Goal: Transaction & Acquisition: Purchase product/service

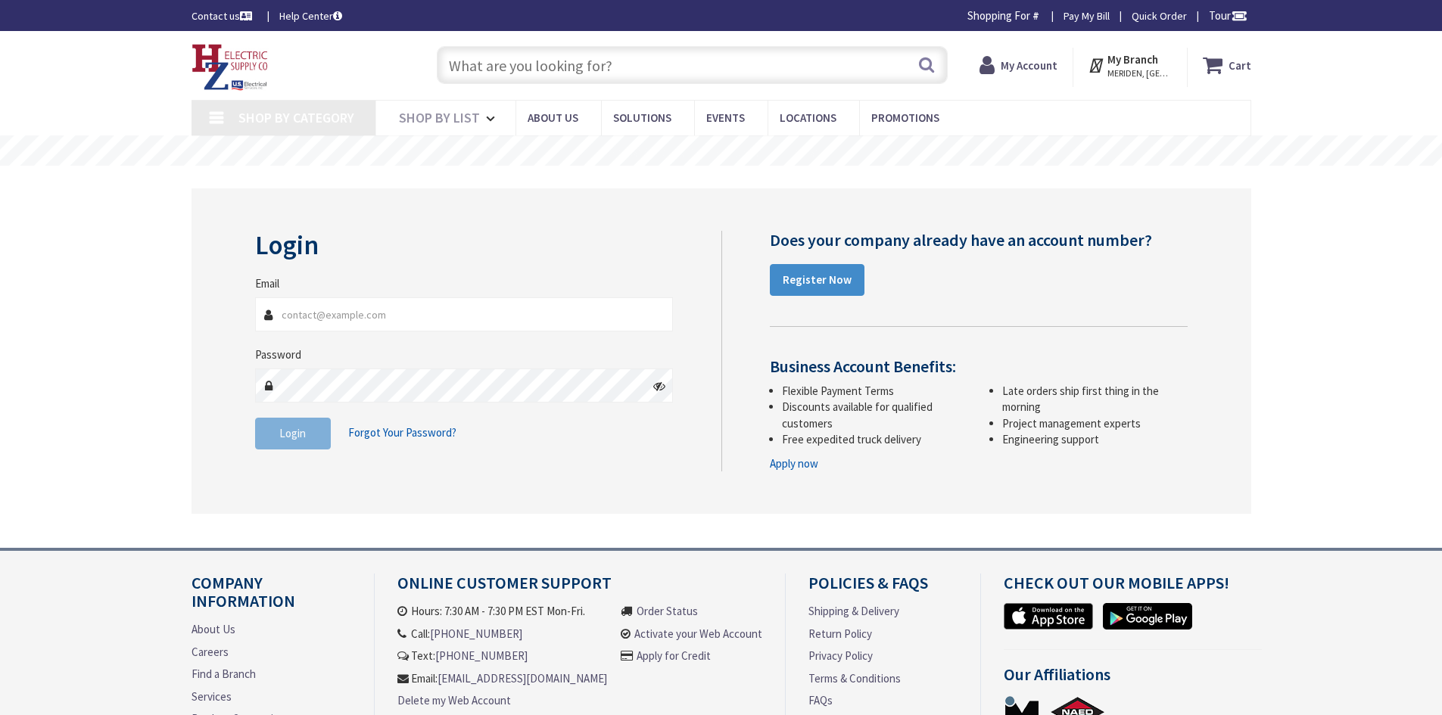
type input "JFOLEY@AMERICANALARM.COM"
click at [585, 53] on input "text" at bounding box center [692, 65] width 511 height 38
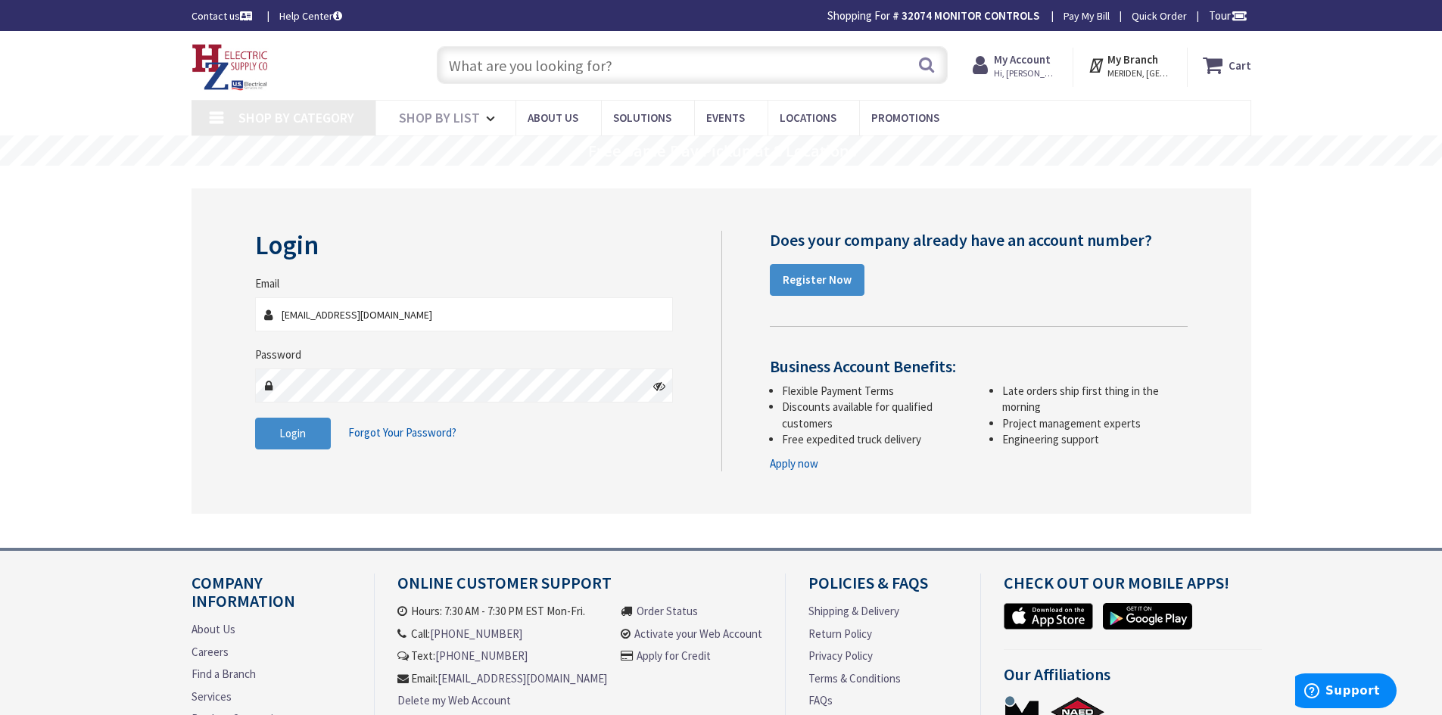
type input "w"
type input "[PERSON_NAME] Fountain, [GEOGRAPHIC_DATA], [GEOGRAPHIC_DATA]"
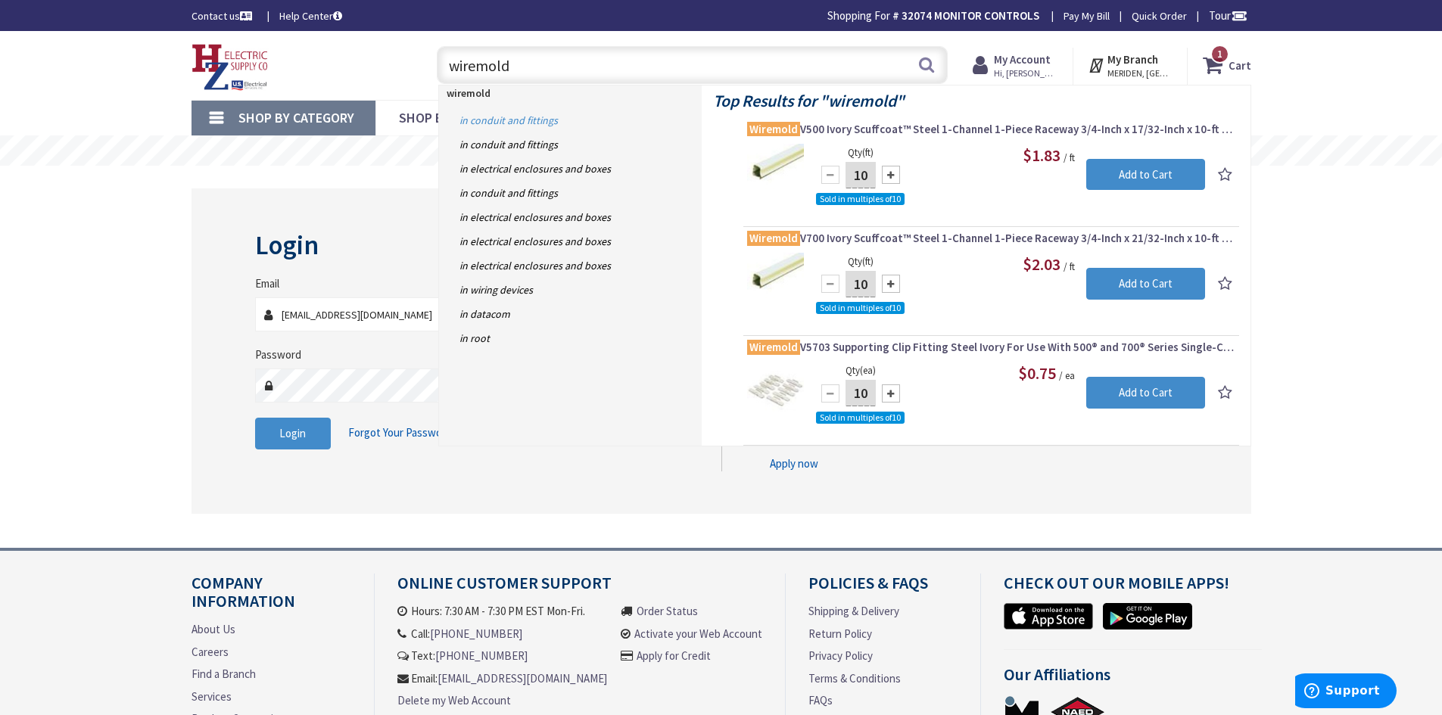
type input "wiremold"
click at [503, 120] on link "in Conduit and Fittings" at bounding box center [570, 120] width 263 height 24
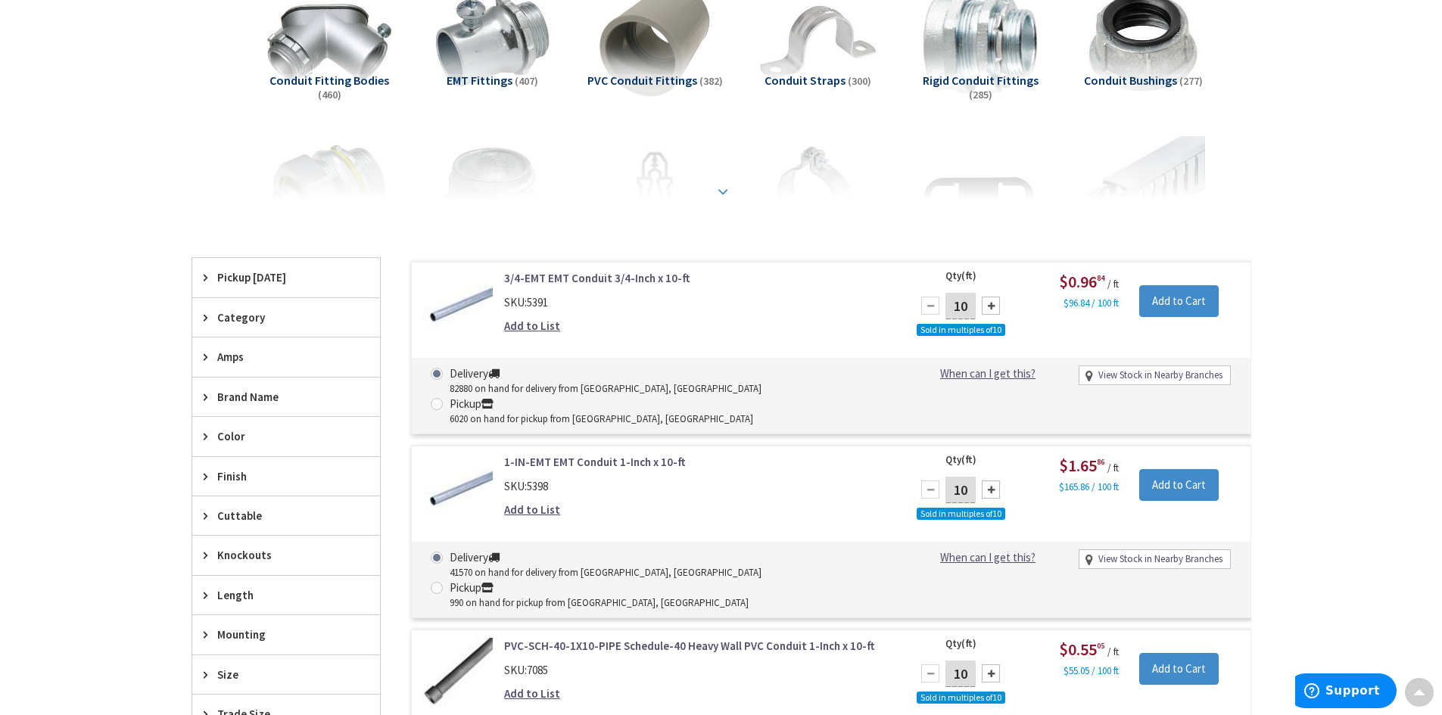
click at [709, 193] on div at bounding box center [721, 158] width 984 height 83
click at [725, 190] on strong at bounding box center [723, 191] width 18 height 17
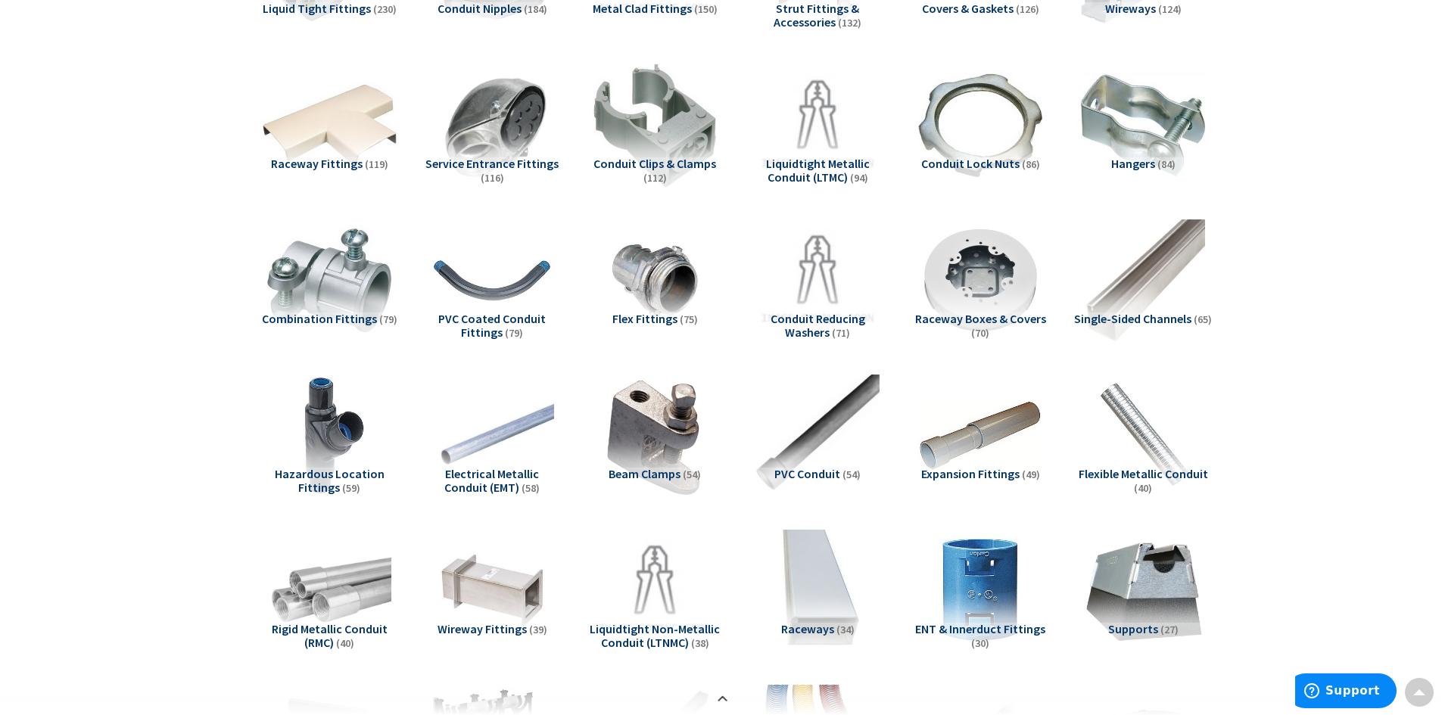
scroll to position [378, 0]
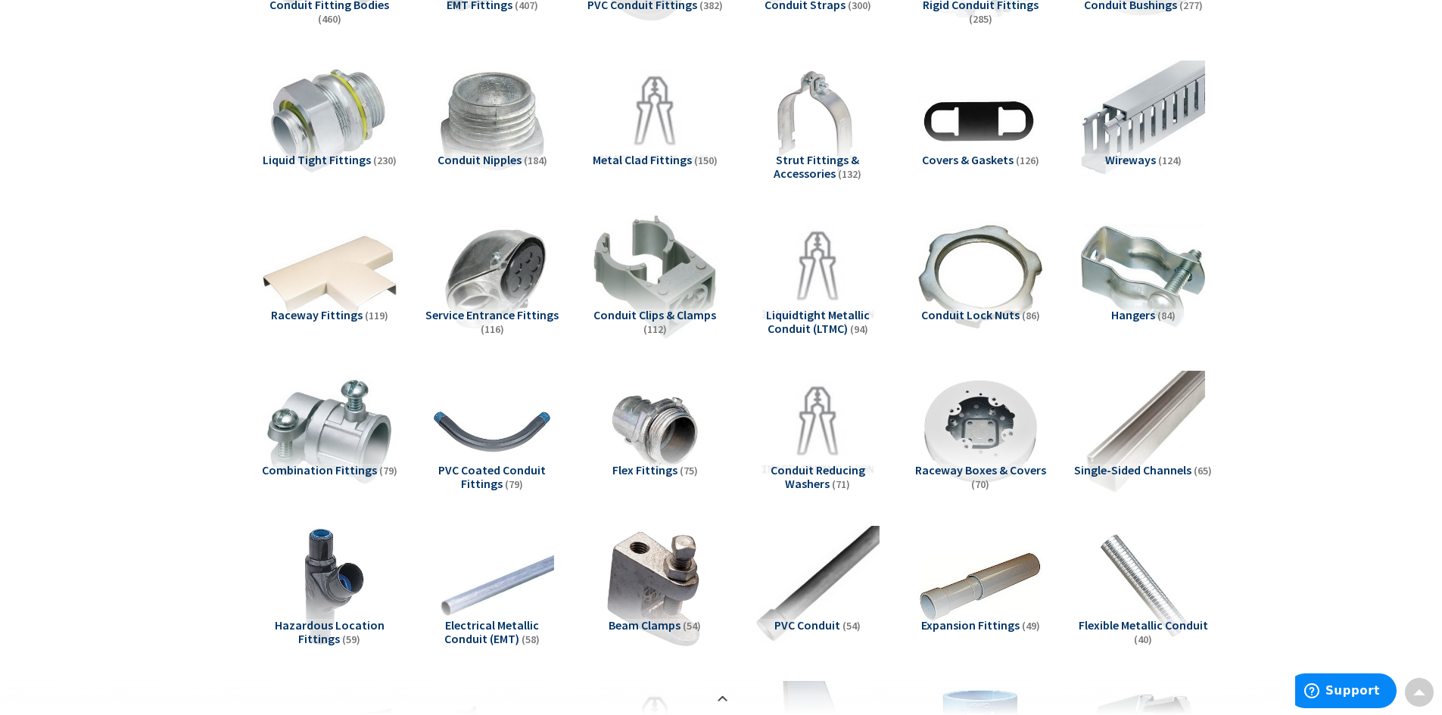
click at [336, 275] on img at bounding box center [328, 276] width 137 height 137
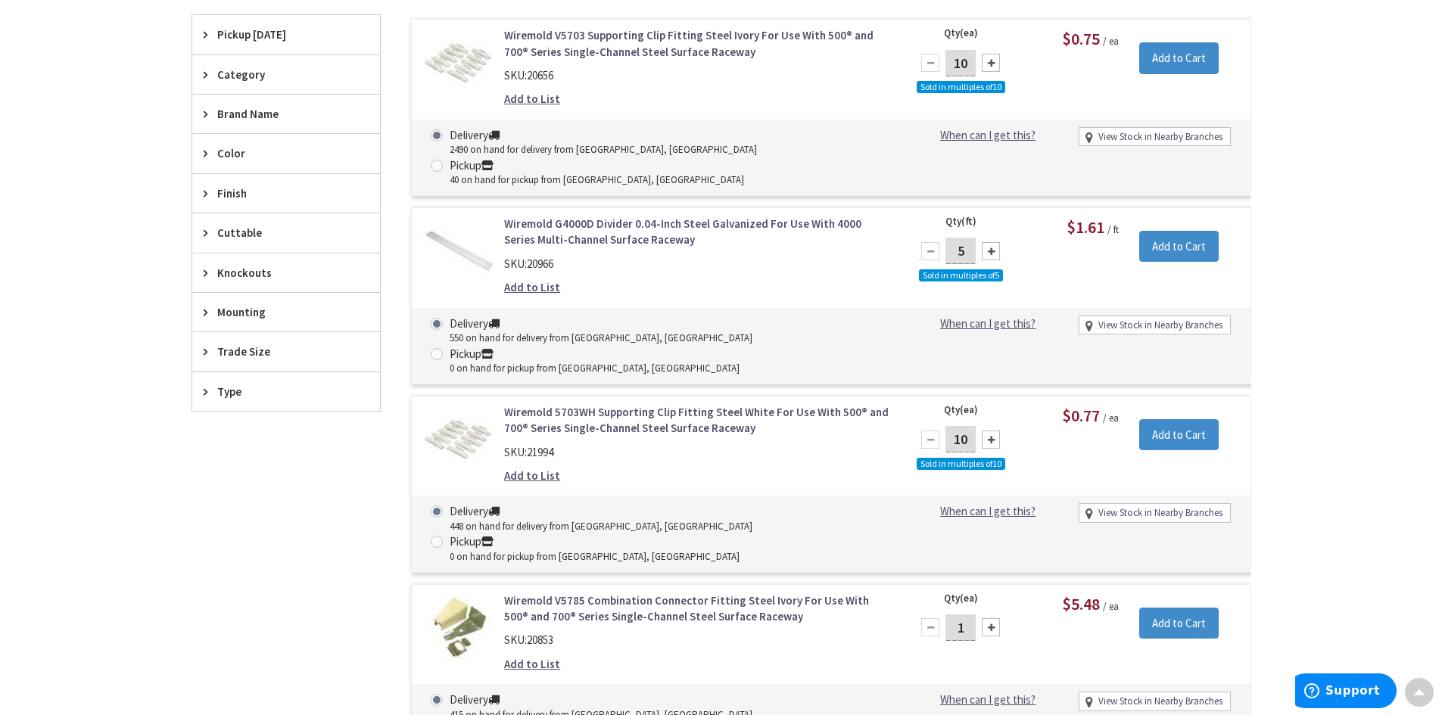
scroll to position [1634, 0]
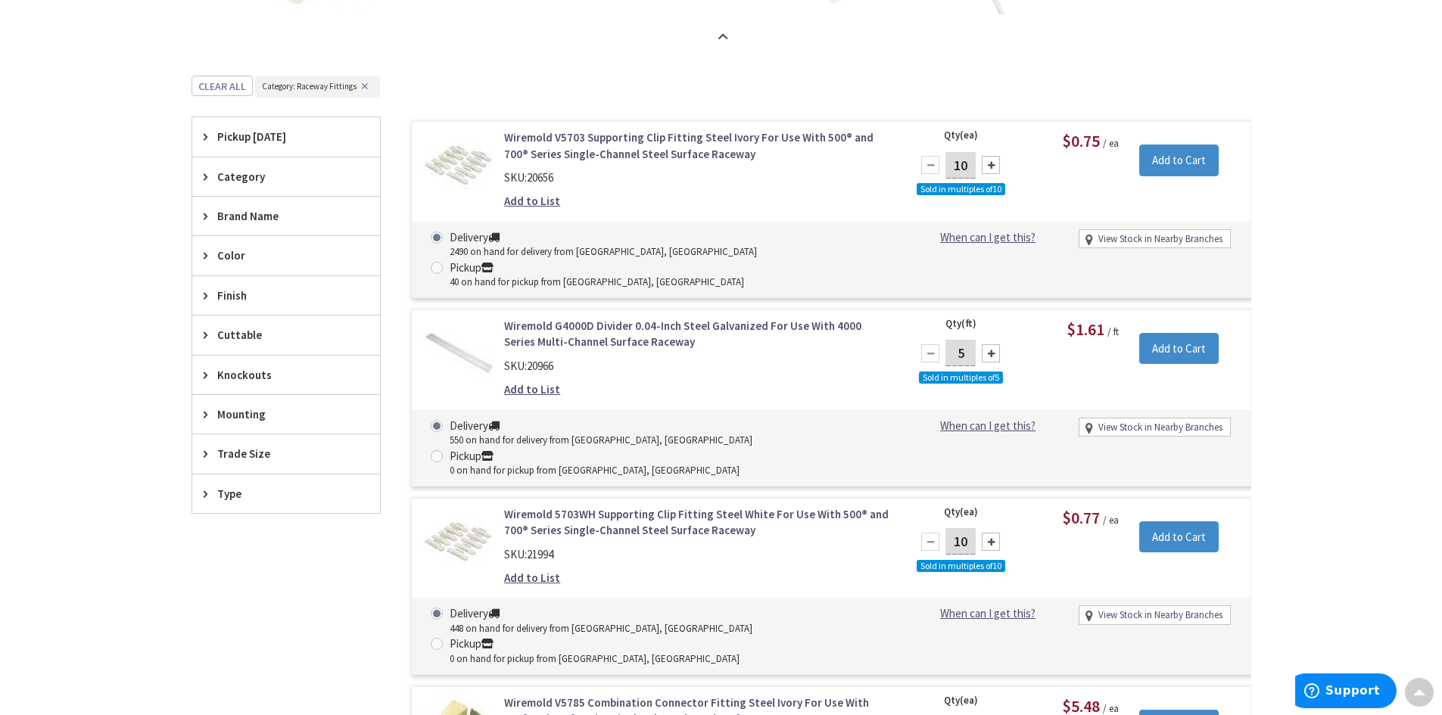
click at [565, 318] on link "Wiremold G4000D Divider 0.04-Inch Steel Galvanized For Use With 4000 Series Mul…" at bounding box center [696, 334] width 385 height 33
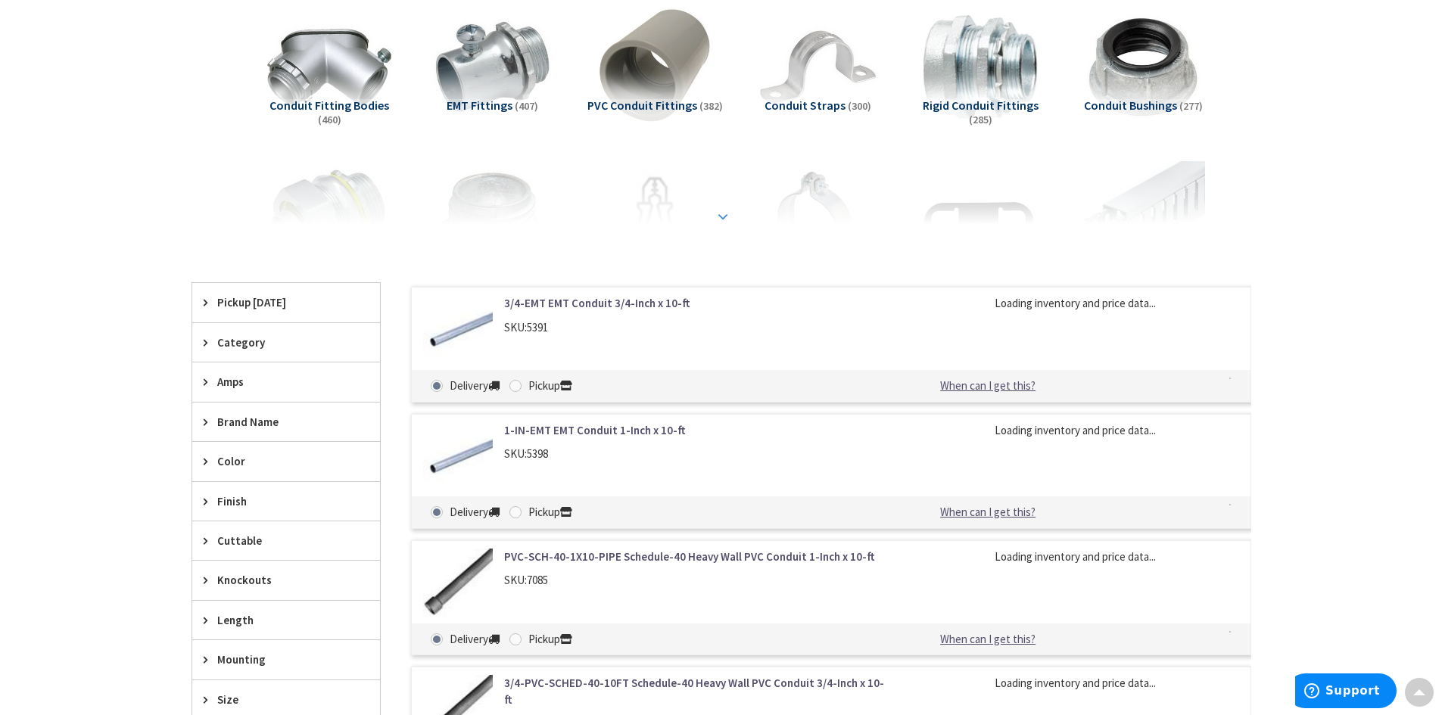
click at [720, 214] on strong at bounding box center [723, 216] width 18 height 17
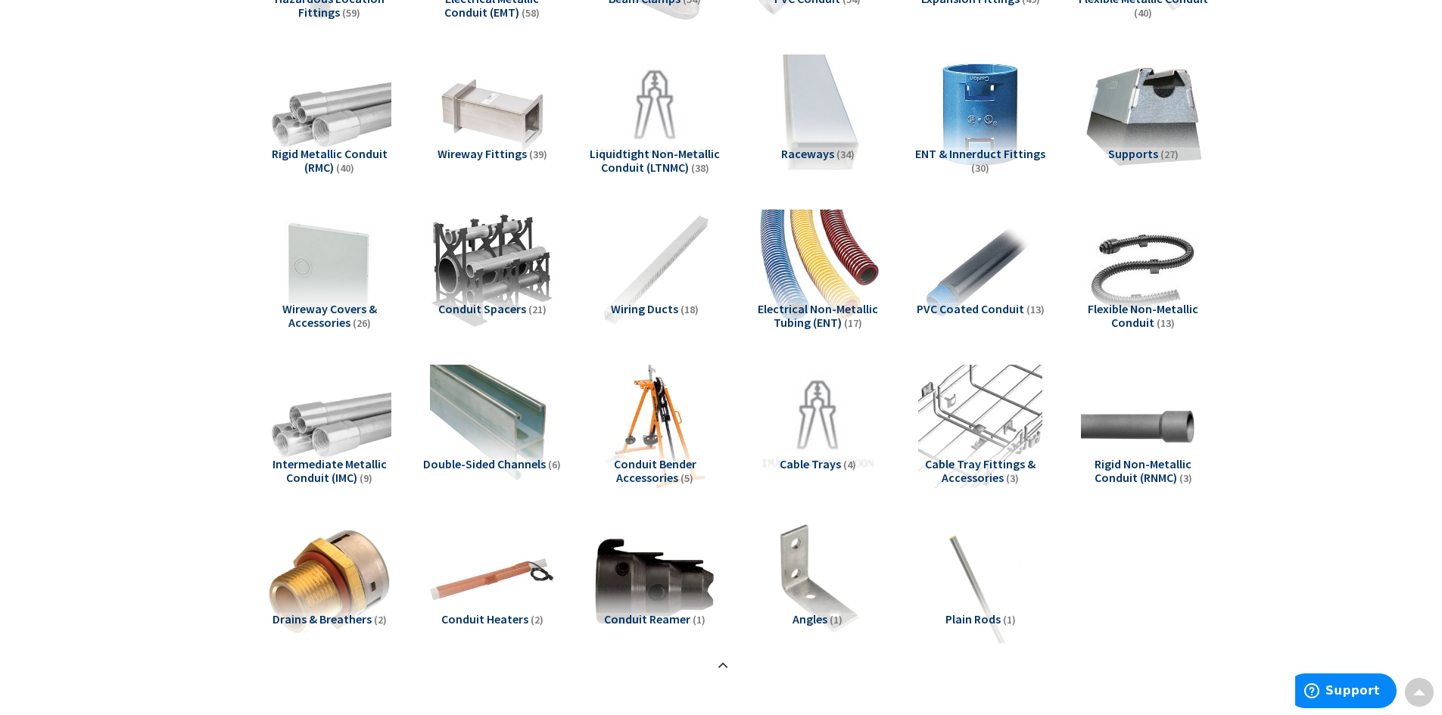
scroll to position [1035, 0]
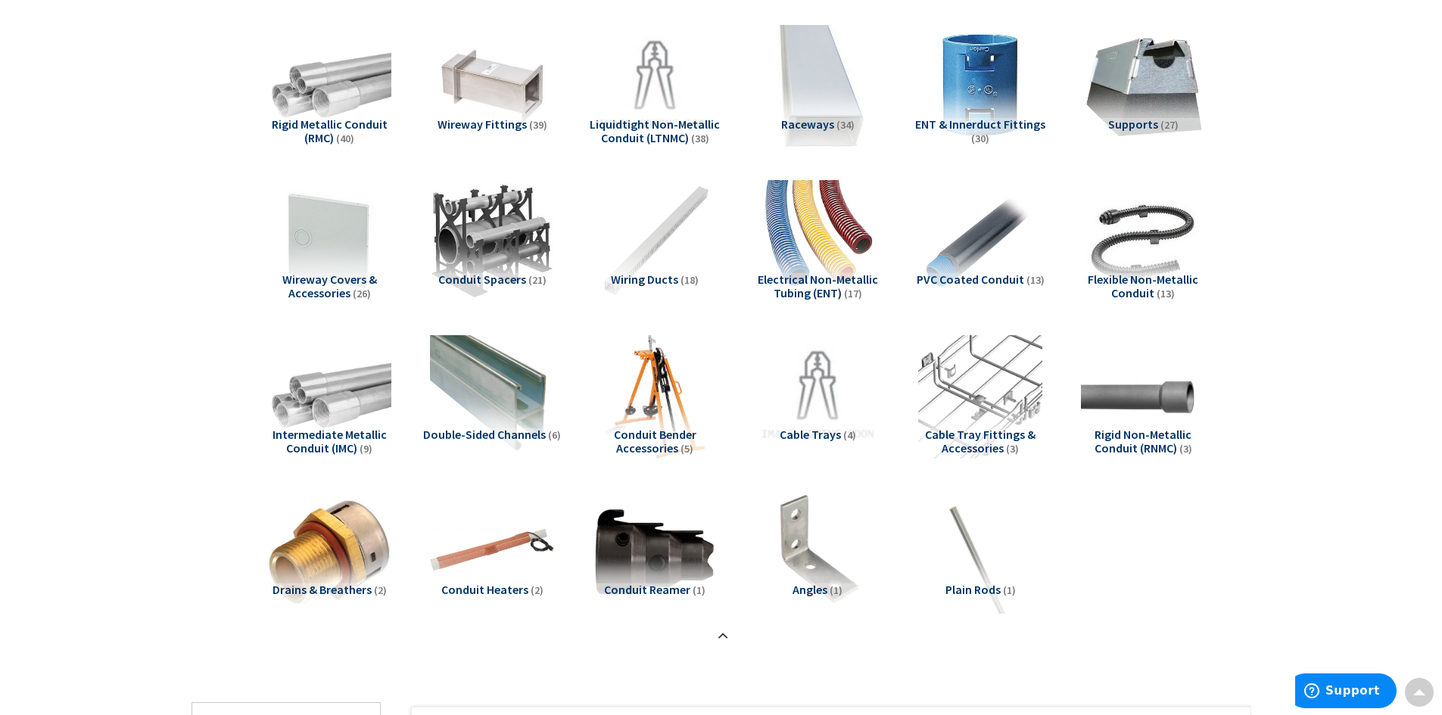
click at [813, 93] on img at bounding box center [817, 85] width 137 height 137
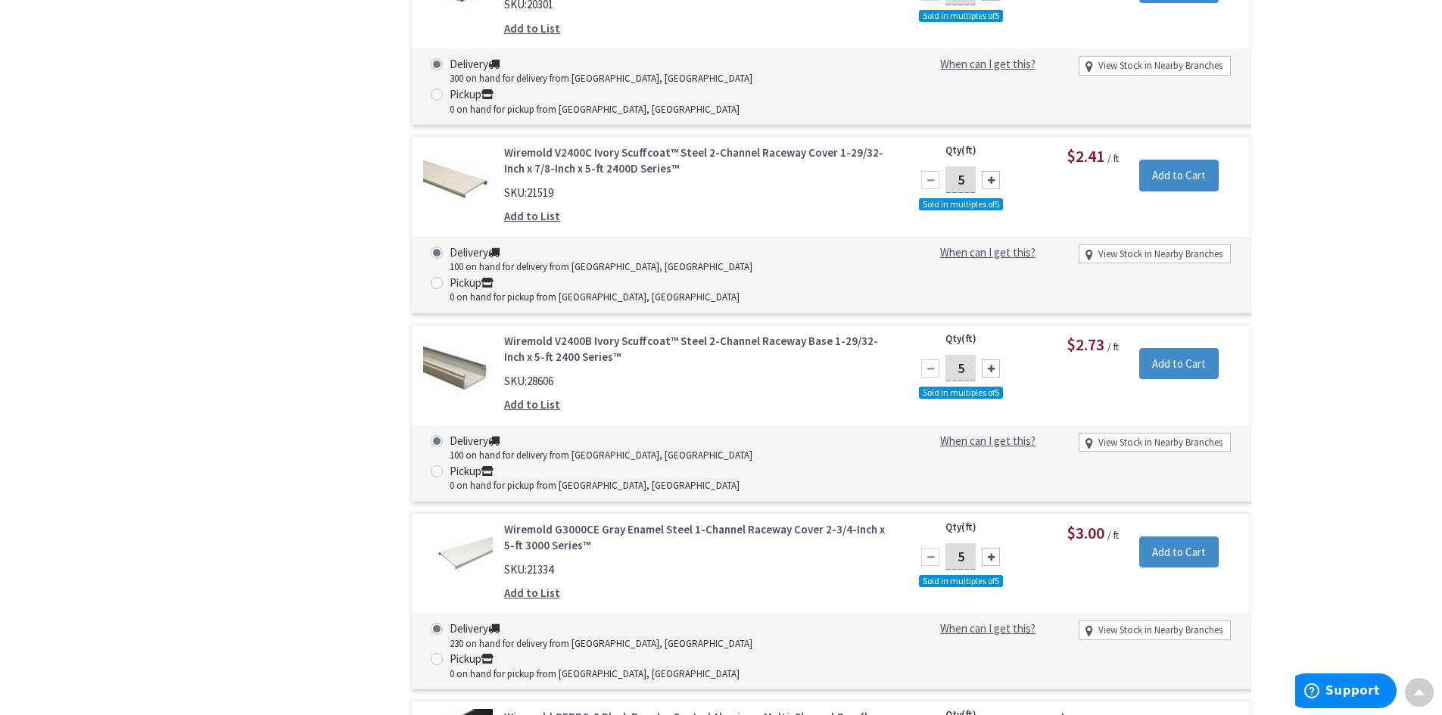
scroll to position [4471, 0]
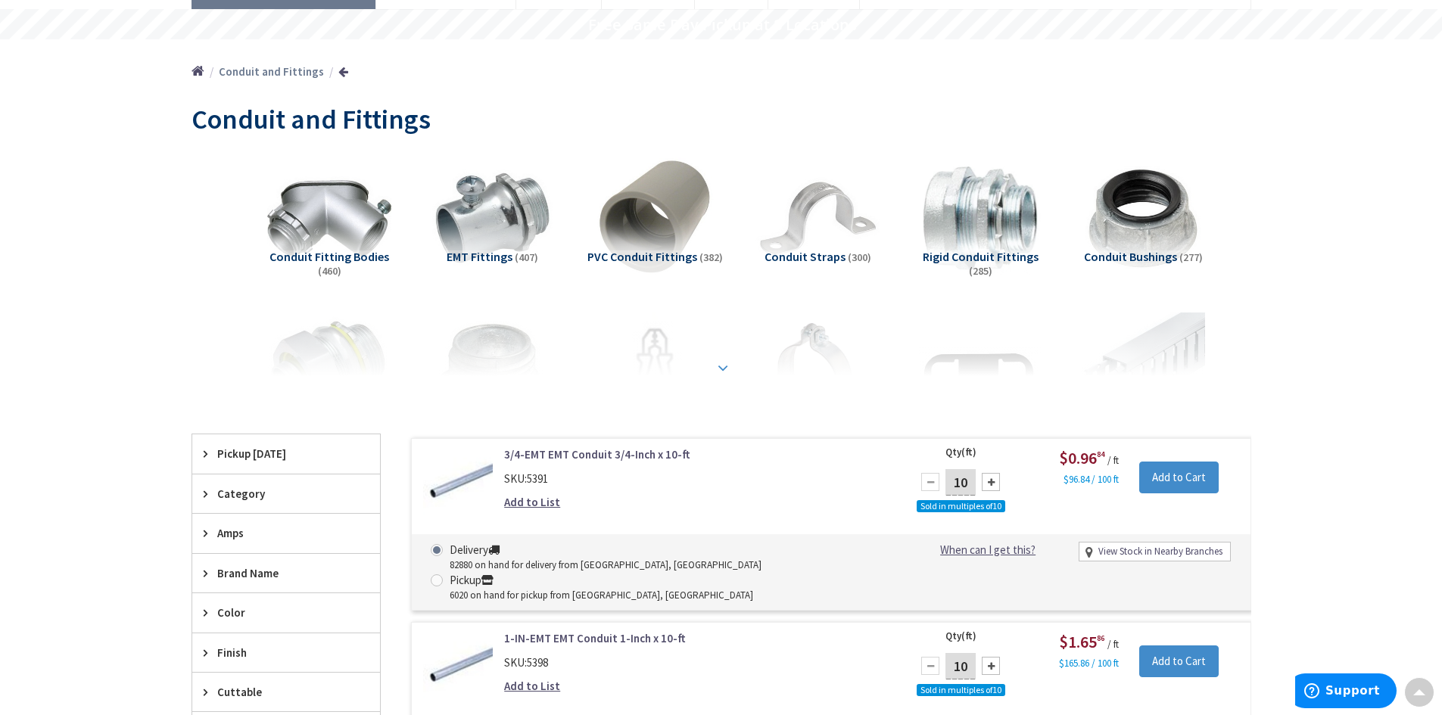
click at [725, 367] on strong at bounding box center [723, 368] width 18 height 17
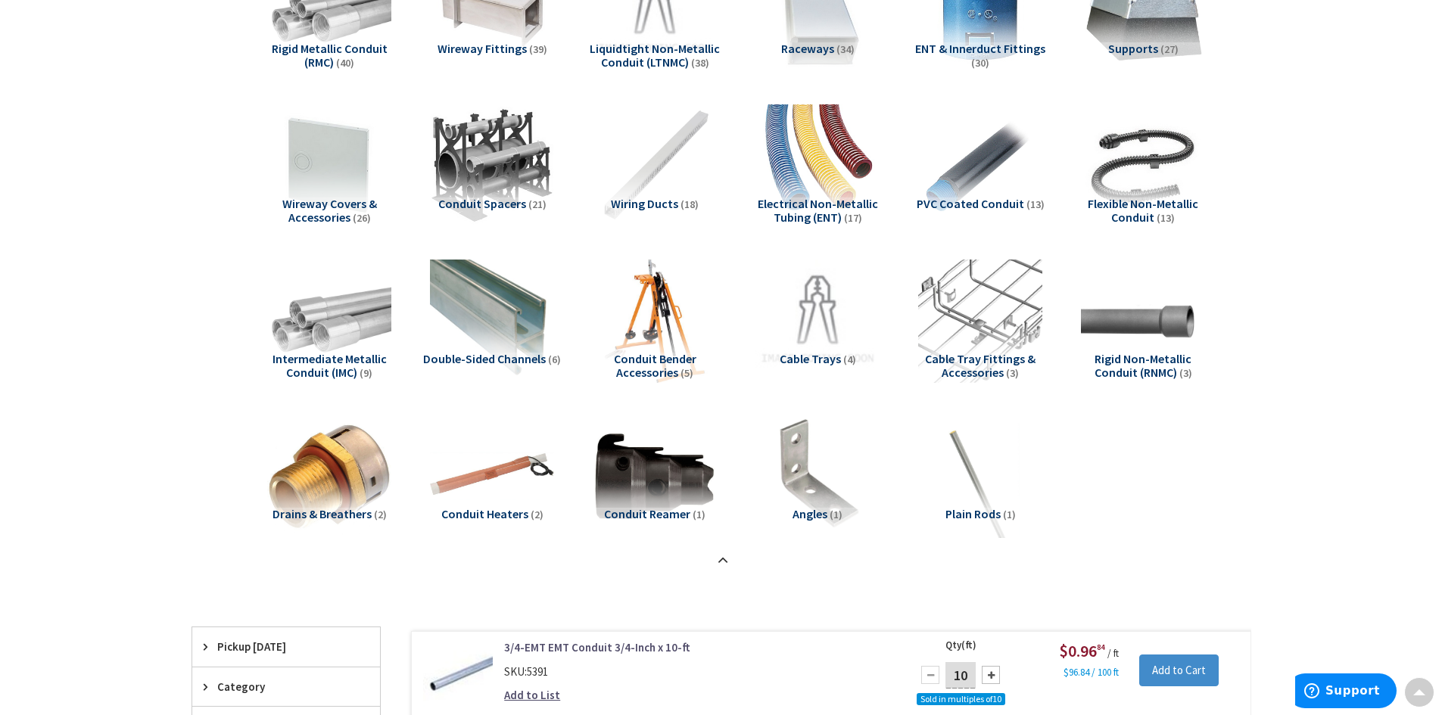
scroll to position [1035, 0]
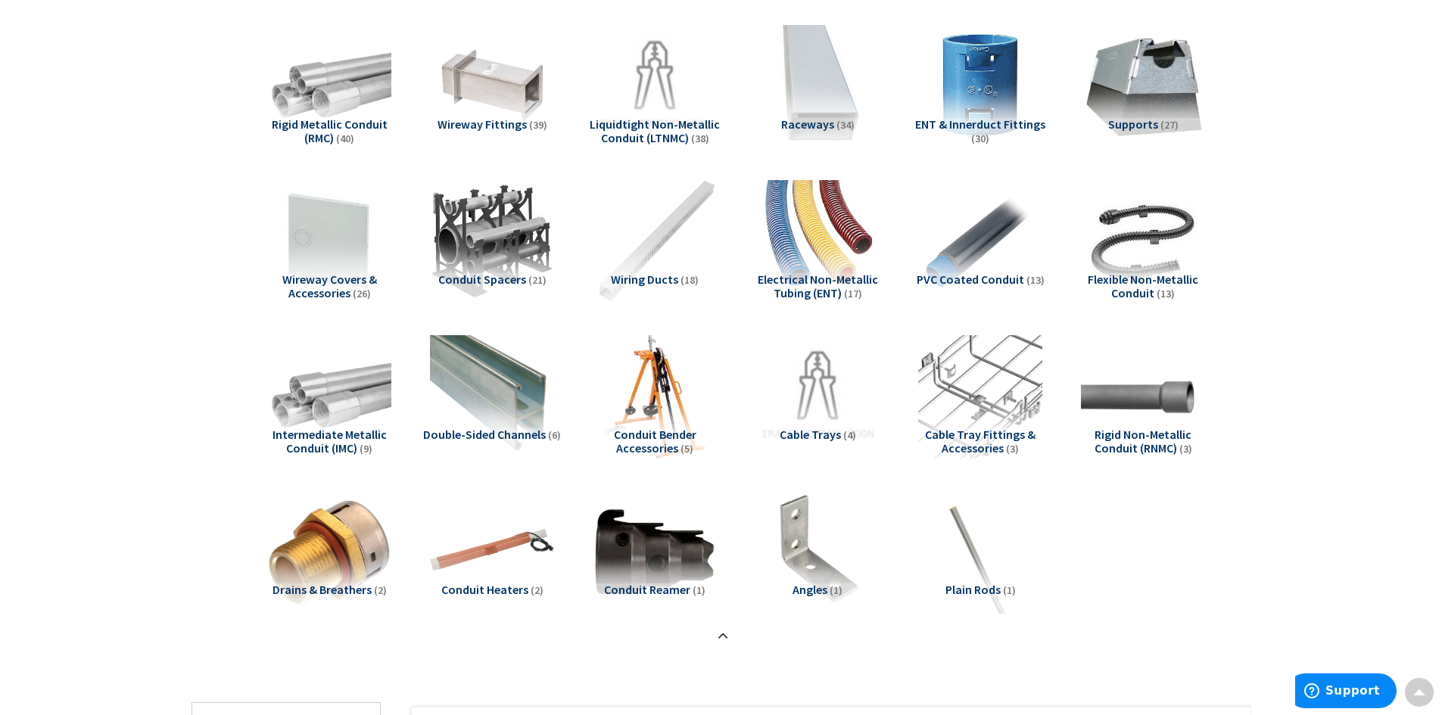
click at [663, 229] on img at bounding box center [654, 241] width 137 height 137
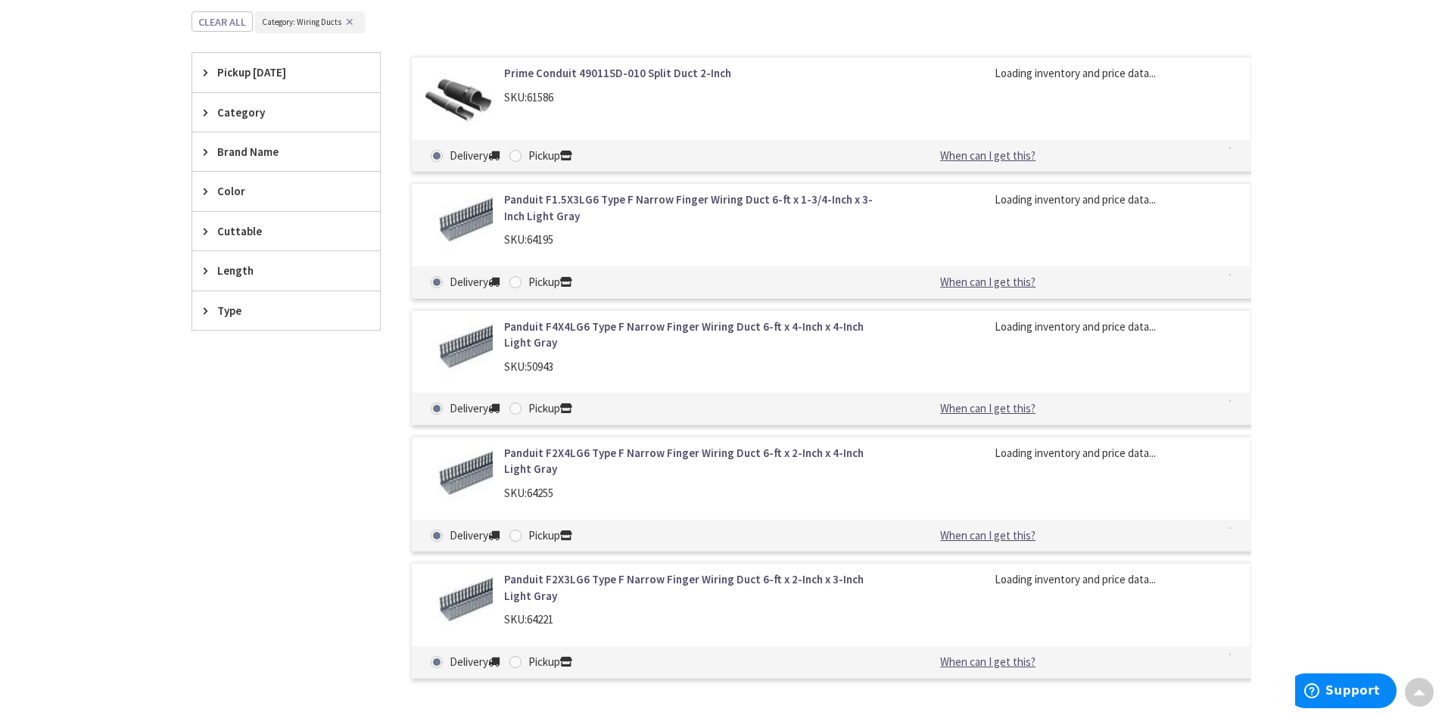
scroll to position [1710, 0]
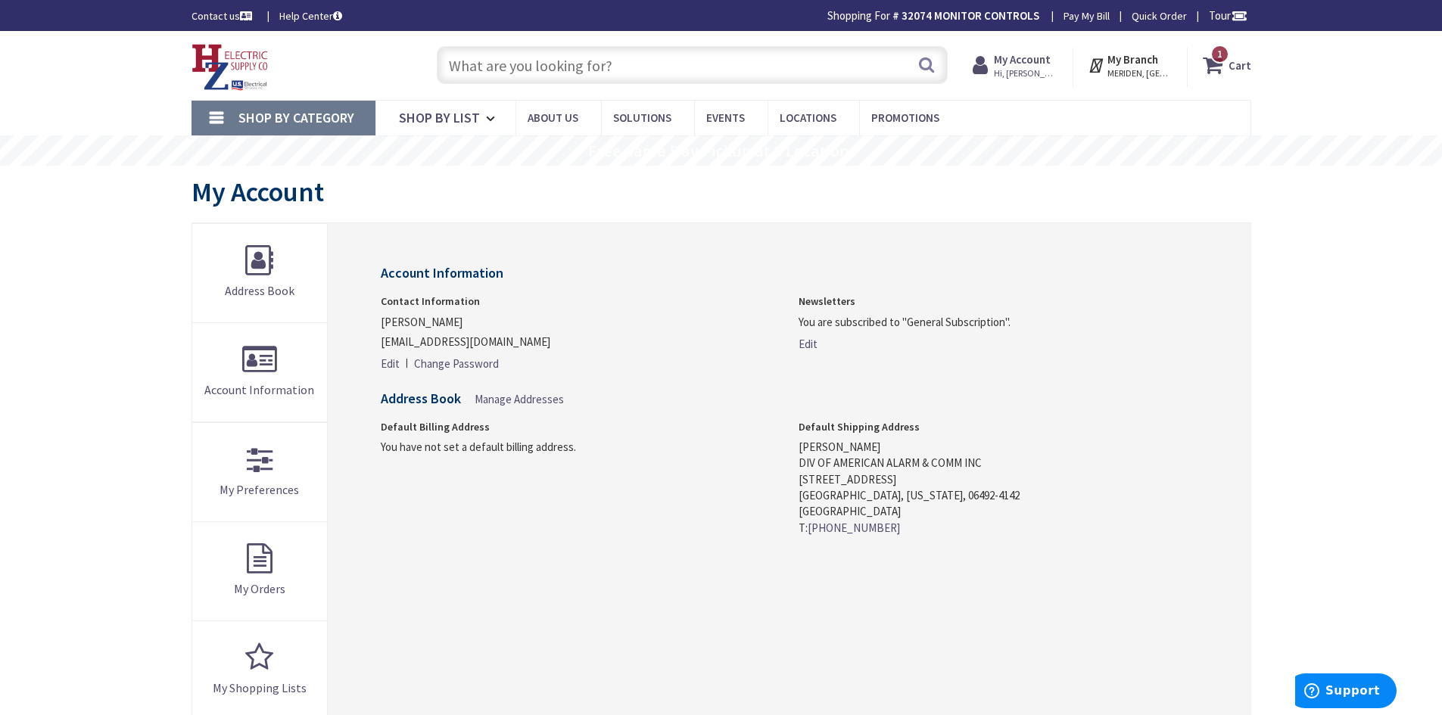
click at [565, 60] on input "text" at bounding box center [692, 65] width 511 height 38
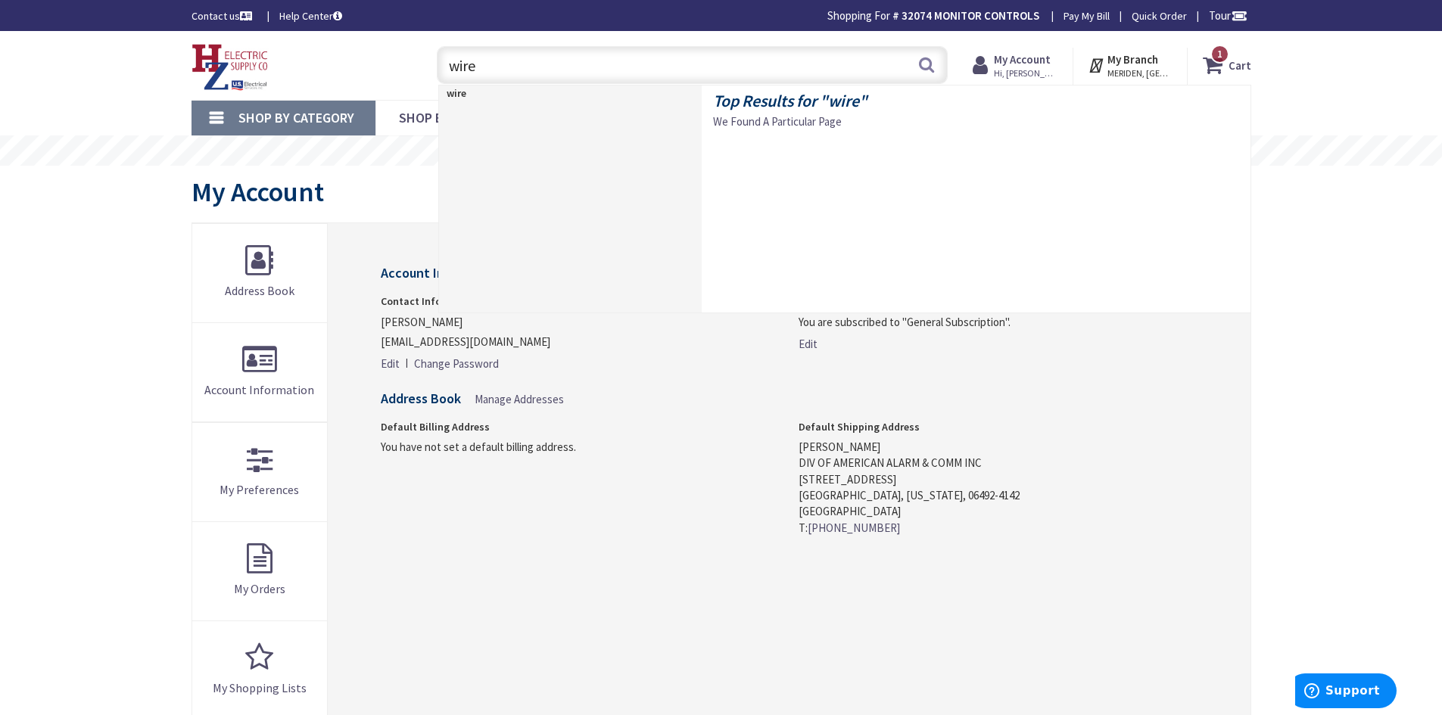
type input "wire"
